Goal: Task Accomplishment & Management: Manage account settings

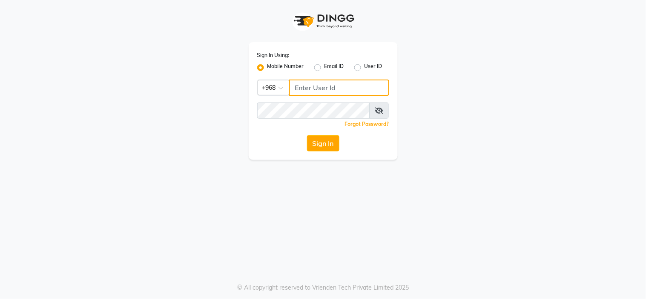
click at [312, 88] on input "Username" at bounding box center [339, 88] width 100 height 16
type input "94759512"
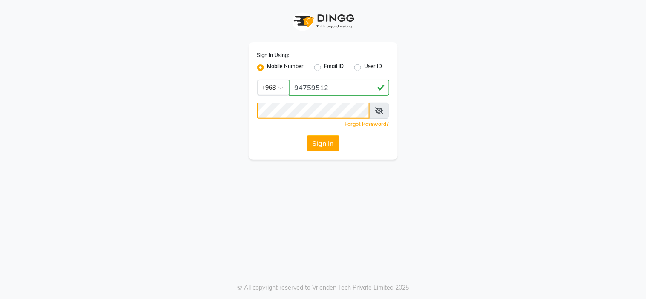
click at [307, 135] on button "Sign In" at bounding box center [323, 143] width 32 height 16
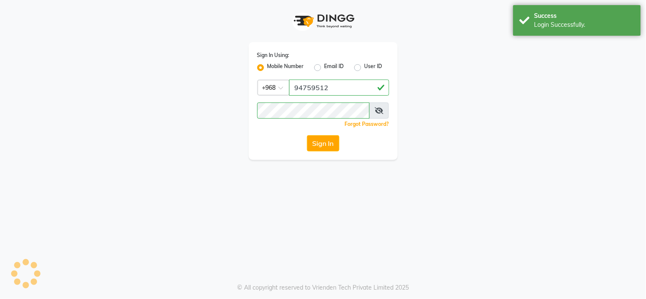
select select "service"
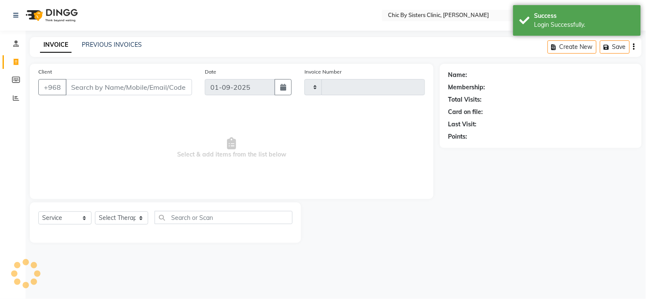
type input "2009"
select select "en"
select select "6348"
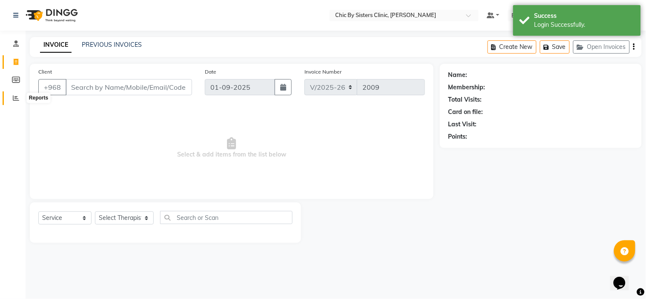
click at [14, 98] on icon at bounding box center [16, 98] width 6 height 6
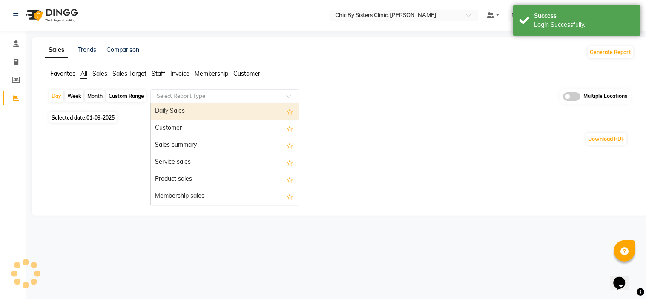
click at [182, 99] on input "text" at bounding box center [216, 96] width 123 height 9
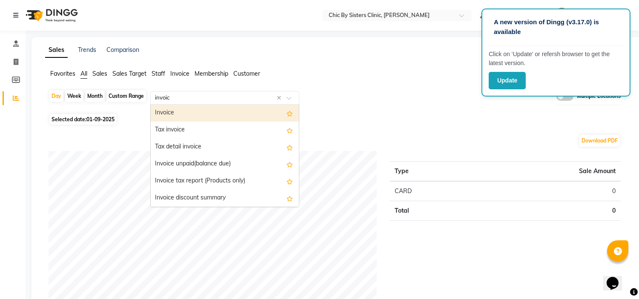
type input "invoice"
click at [182, 109] on div "Invoice" at bounding box center [225, 113] width 148 height 17
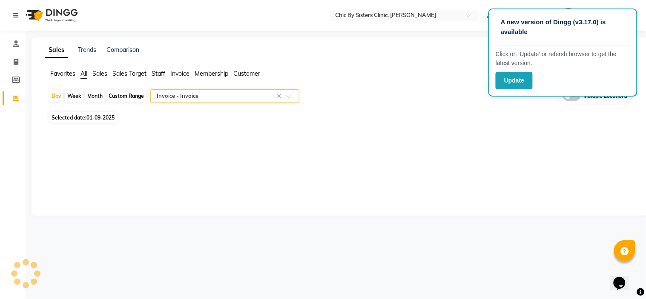
select select "full_report"
select select "csv"
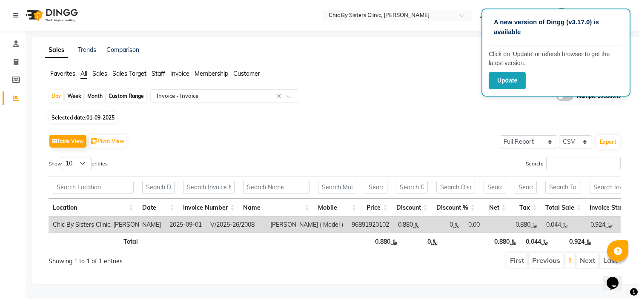
click at [379, 118] on div "Selected date: 01-09-2025" at bounding box center [338, 117] width 579 height 9
click at [513, 73] on button "Update" at bounding box center [507, 80] width 37 height 17
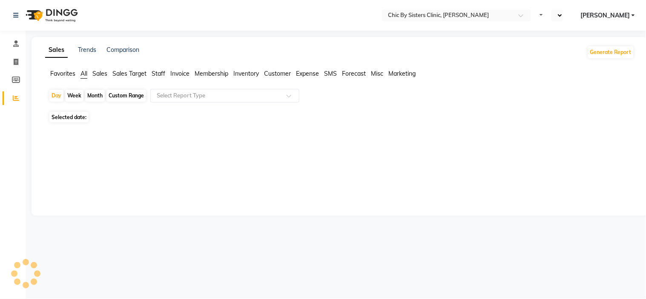
select select "en"
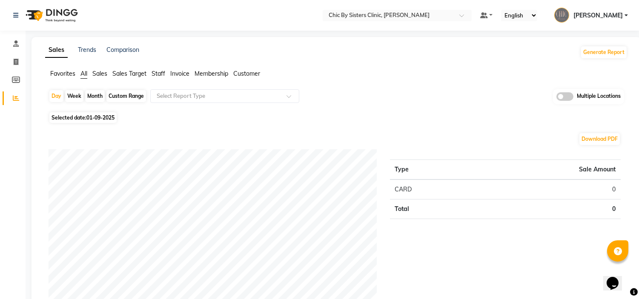
click at [129, 95] on div "Custom Range" at bounding box center [126, 96] width 40 height 12
select select "9"
select select "2025"
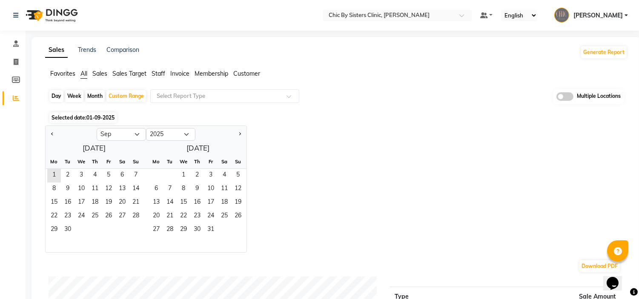
click at [98, 118] on span "01-09-2025" at bounding box center [100, 118] width 28 height 6
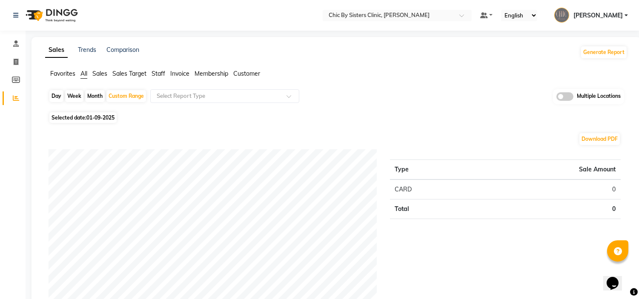
click at [98, 118] on span "01-09-2025" at bounding box center [100, 118] width 28 height 6
select select "9"
select select "2025"
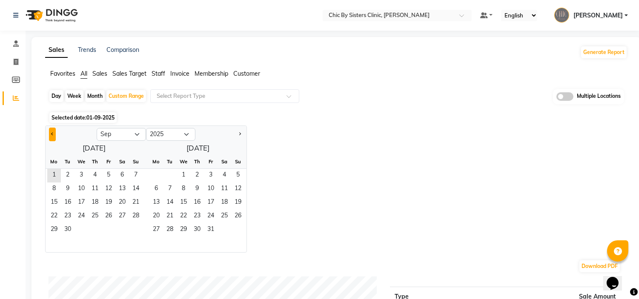
click at [52, 134] on span "Previous month" at bounding box center [52, 133] width 3 height 3
select select "8"
click at [105, 173] on span "1" at bounding box center [109, 176] width 14 height 14
click at [137, 228] on span "31" at bounding box center [136, 231] width 14 height 14
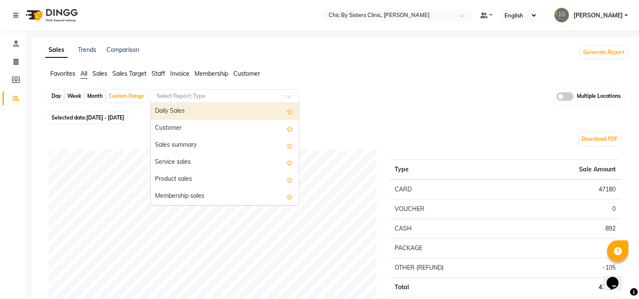
click at [201, 94] on input "text" at bounding box center [216, 96] width 123 height 9
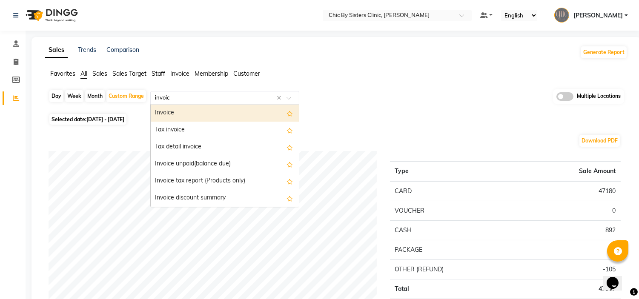
type input "invoice"
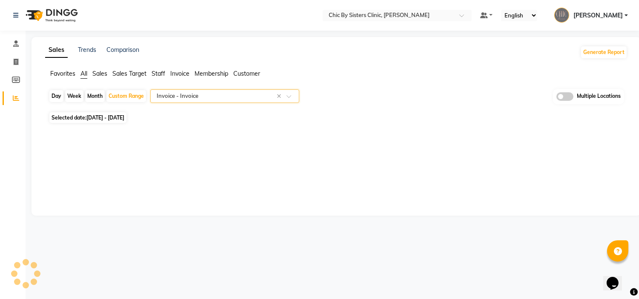
select select "full_report"
select select "csv"
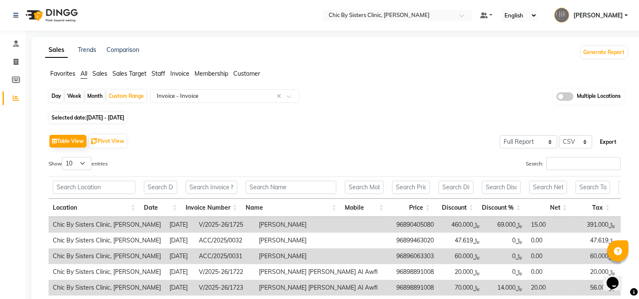
click at [609, 145] on button "Export" at bounding box center [607, 142] width 23 height 14
click at [14, 60] on icon at bounding box center [16, 62] width 5 height 6
select select "service"
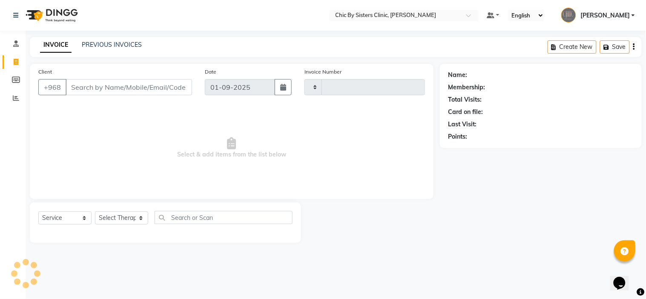
type input "2009"
select select "6348"
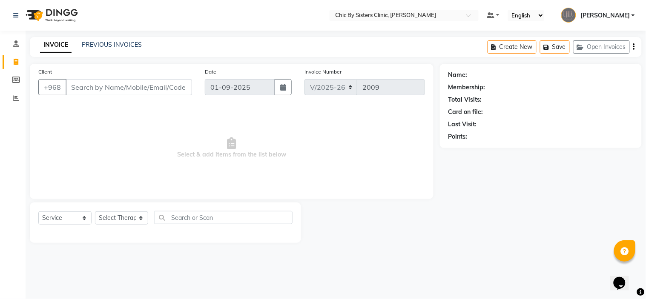
click at [118, 91] on input "Client" at bounding box center [129, 87] width 126 height 16
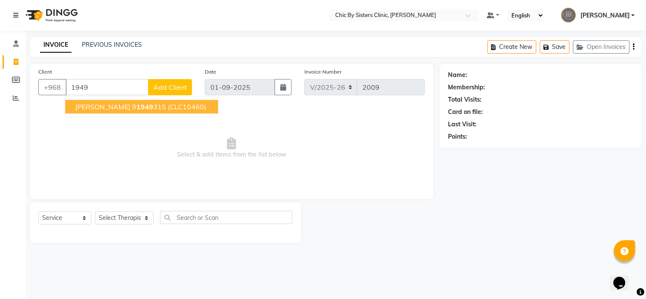
click at [107, 88] on input "1949" at bounding box center [107, 87] width 83 height 16
type input "1"
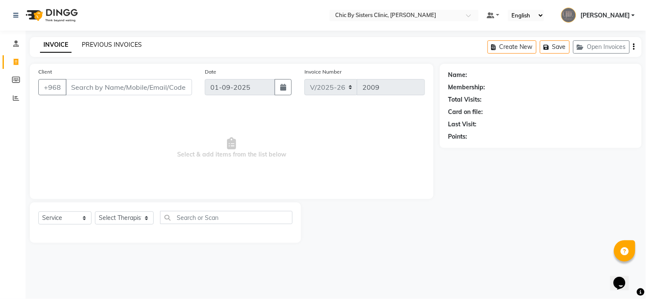
click at [120, 42] on link "PREVIOUS INVOICES" at bounding box center [112, 45] width 60 height 8
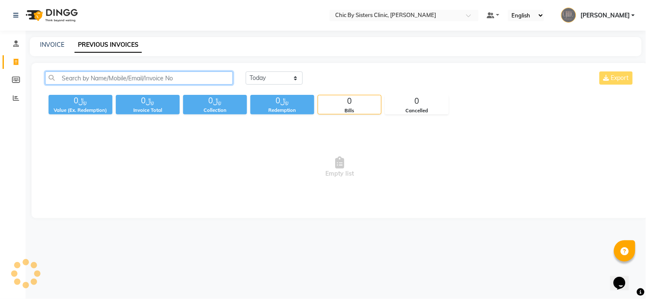
click at [114, 75] on input "text" at bounding box center [139, 78] width 188 height 13
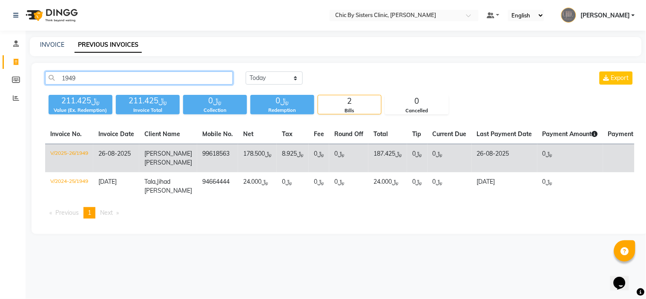
type input "1949"
click at [74, 152] on td "V/2025-26/1949" at bounding box center [69, 158] width 48 height 29
click at [74, 154] on td "V/2025-26/1949" at bounding box center [69, 158] width 48 height 29
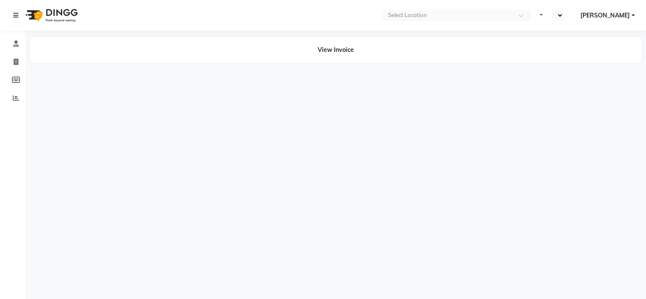
select select "en"
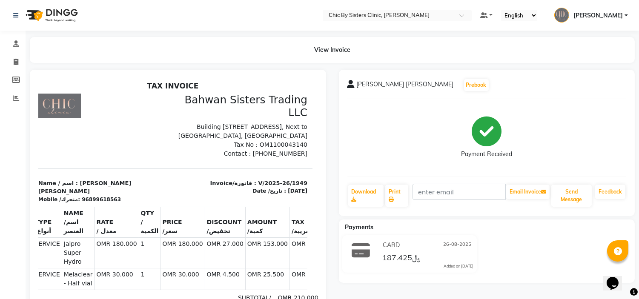
click at [616, 17] on span "[PERSON_NAME]" at bounding box center [597, 15] width 49 height 9
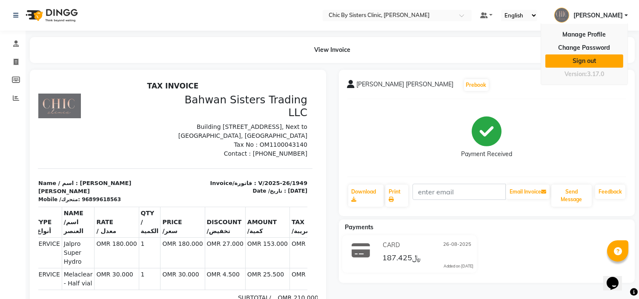
click at [588, 62] on link "Sign out" at bounding box center [584, 60] width 78 height 13
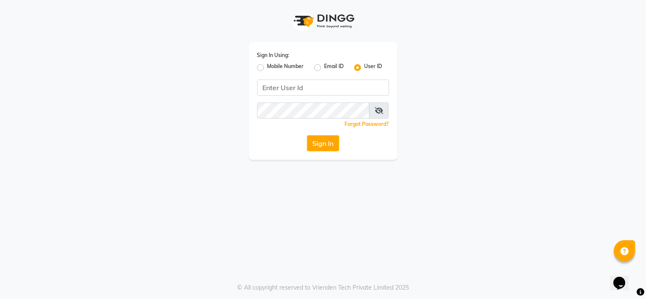
click at [145, 111] on div "Sign In Using: Mobile Number Email ID User ID Remember me Forgot Password? Sign…" at bounding box center [322, 80] width 485 height 160
click at [337, 83] on input "Username" at bounding box center [323, 88] width 132 height 16
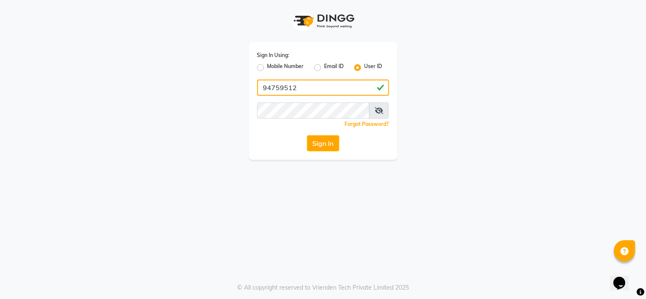
type input "94759512"
click at [307, 135] on button "Sign In" at bounding box center [323, 143] width 32 height 16
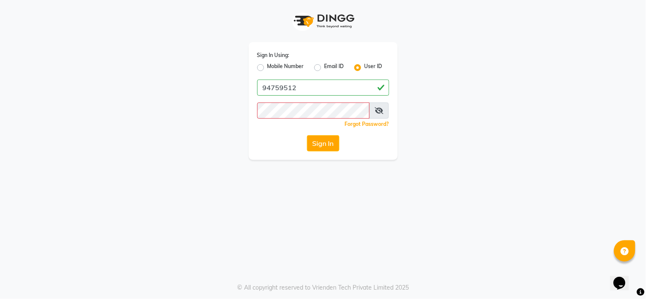
click at [267, 69] on label "Mobile Number" at bounding box center [285, 68] width 37 height 10
click at [267, 68] on input "Mobile Number" at bounding box center [270, 66] width 6 height 6
radio input "true"
radio input "false"
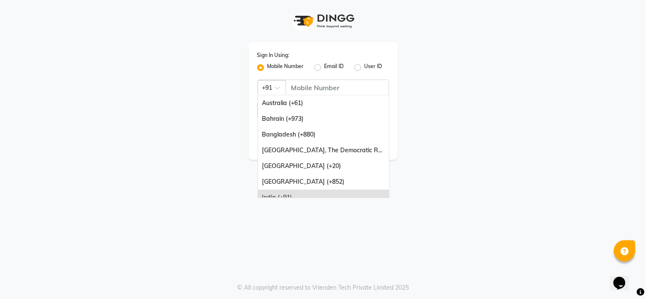
click at [270, 86] on div at bounding box center [272, 87] width 28 height 9
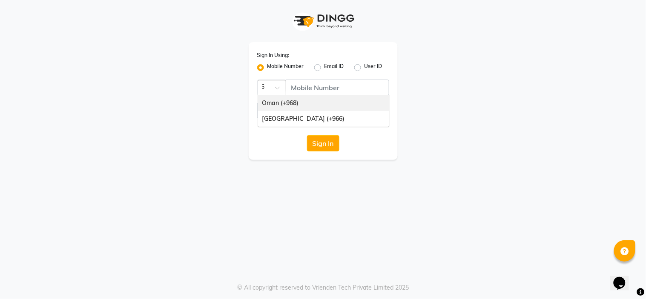
type input "968"
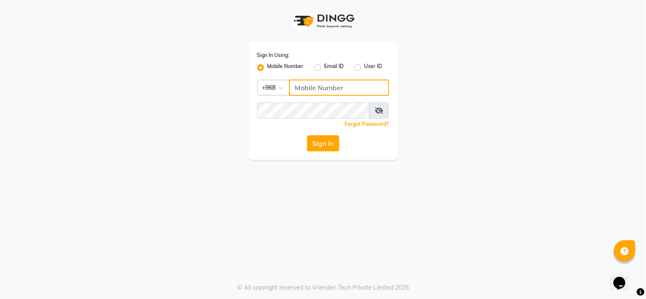
click at [319, 87] on input "Username" at bounding box center [339, 88] width 100 height 16
type input "94759512"
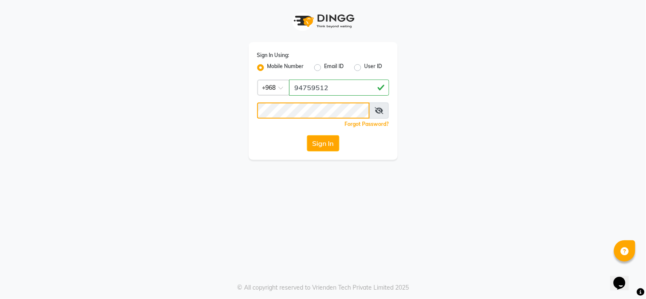
click at [307, 135] on button "Sign In" at bounding box center [323, 143] width 32 height 16
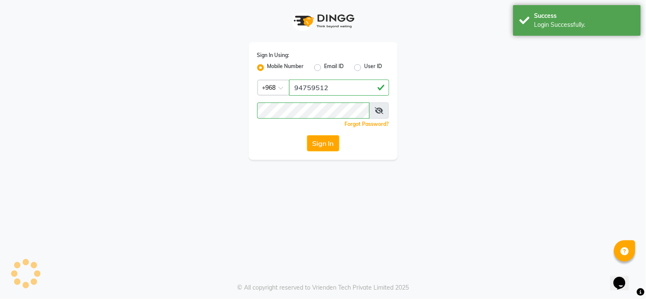
select select "service"
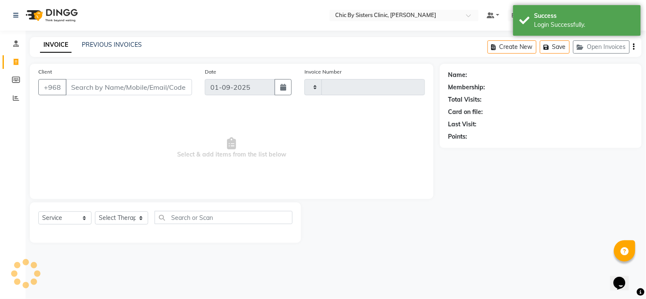
type input "2011"
select select "6348"
click at [15, 95] on span at bounding box center [16, 99] width 15 height 10
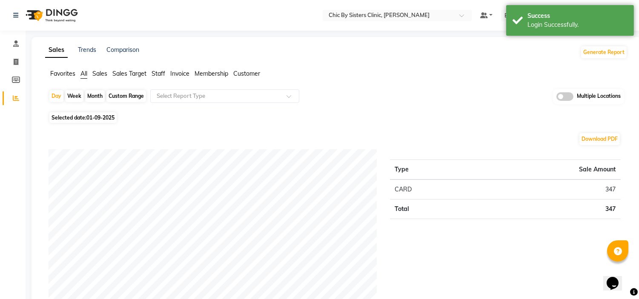
click at [129, 94] on div "Custom Range" at bounding box center [126, 96] width 40 height 12
select select "9"
select select "2025"
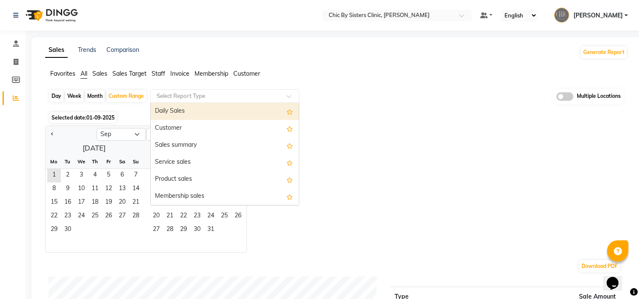
click at [188, 93] on input "text" at bounding box center [216, 96] width 123 height 9
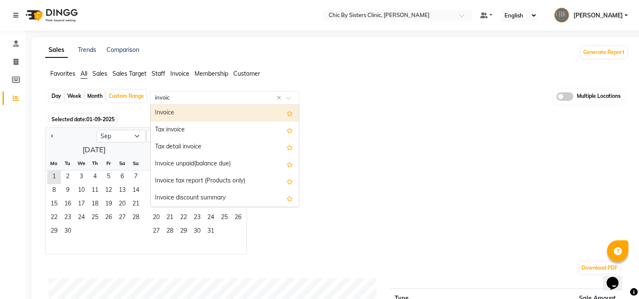
type input "invoice"
click at [179, 112] on div "Invoice" at bounding box center [225, 113] width 148 height 17
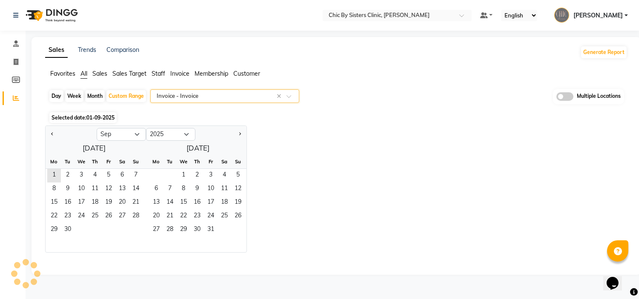
select select "full_report"
select select "csv"
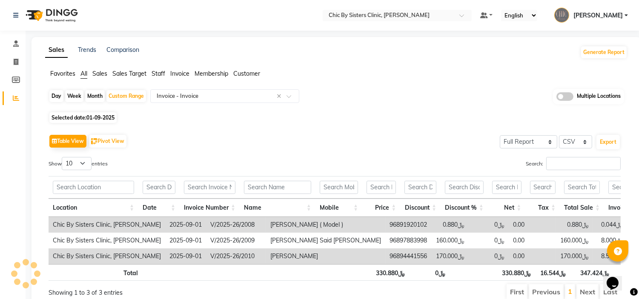
click at [98, 115] on span "01-09-2025" at bounding box center [100, 118] width 28 height 6
select select "9"
select select "2025"
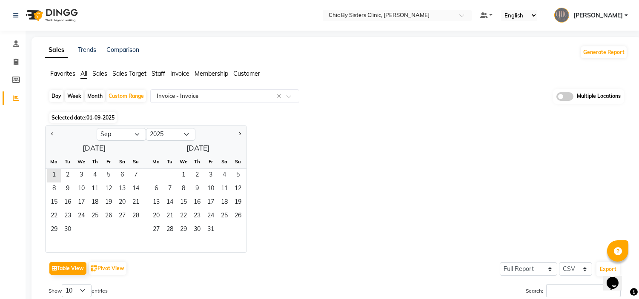
click at [310, 162] on div "Jan Feb Mar Apr May Jun Jul Aug Sep Oct Nov Dec 2015 2016 2017 2018 2019 2020 2…" at bounding box center [336, 189] width 582 height 127
click at [15, 60] on icon at bounding box center [16, 62] width 5 height 6
select select "service"
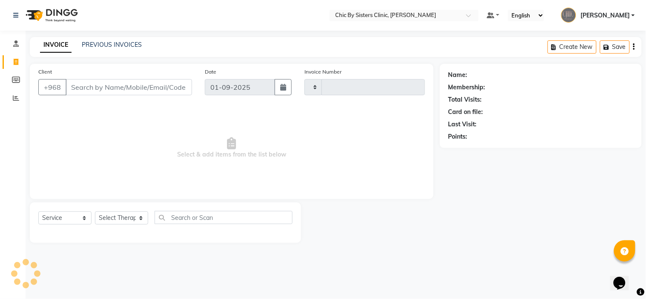
type input "2011"
select select "6348"
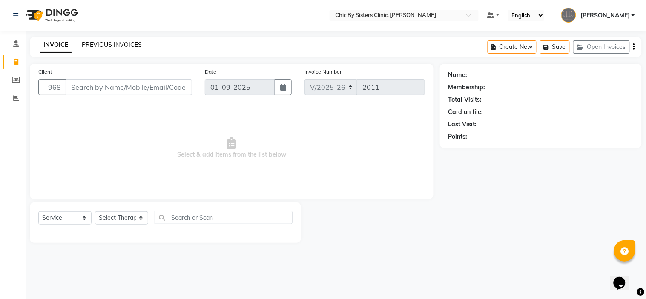
click at [107, 44] on link "PREVIOUS INVOICES" at bounding box center [112, 45] width 60 height 8
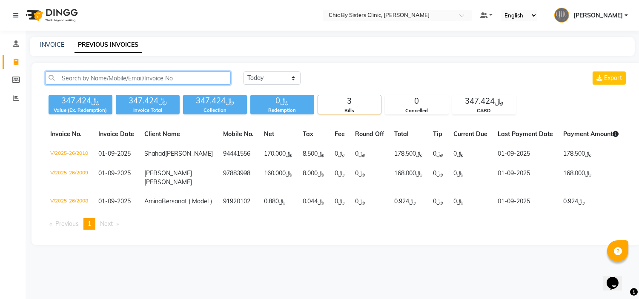
click at [105, 78] on input "text" at bounding box center [138, 78] width 186 height 13
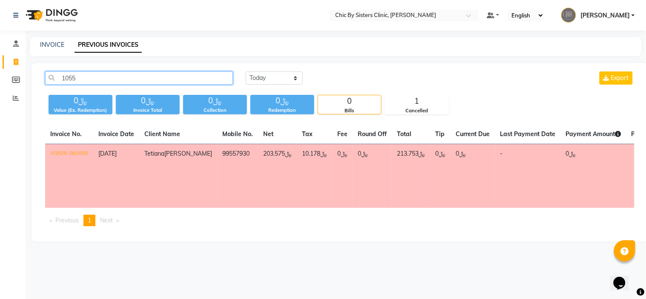
type input "1055"
click at [70, 152] on td "V/2025-26/1055" at bounding box center [69, 176] width 48 height 64
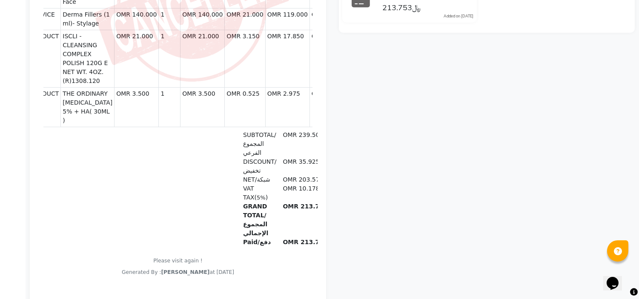
drag, startPoint x: 309, startPoint y: 107, endPoint x: 350, endPoint y: -99, distance: 210.5
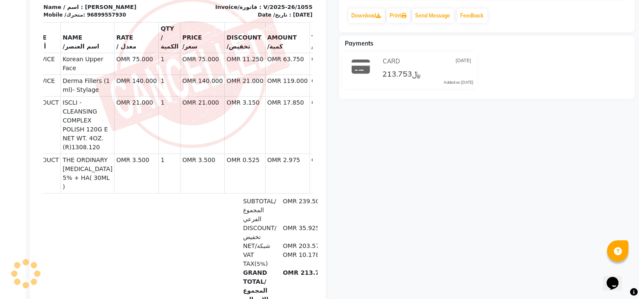
scroll to position [179, 0]
